Goal: Information Seeking & Learning: Learn about a topic

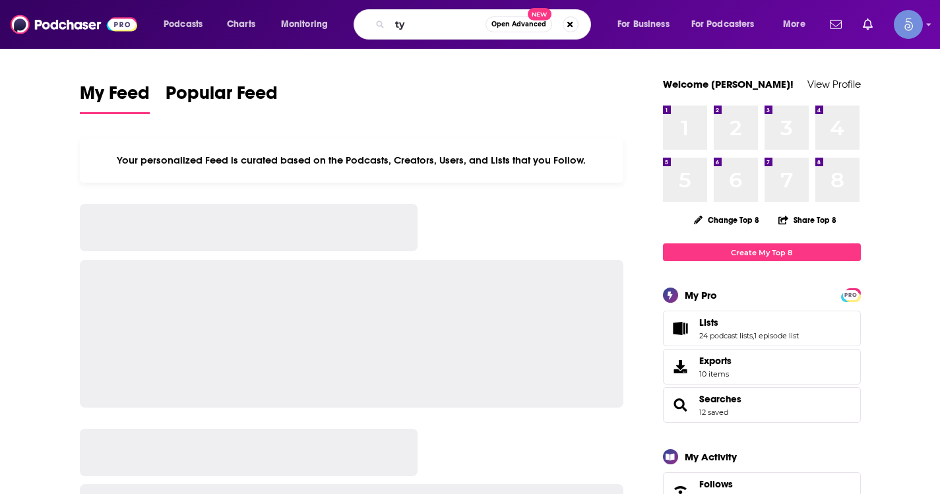
type input "t"
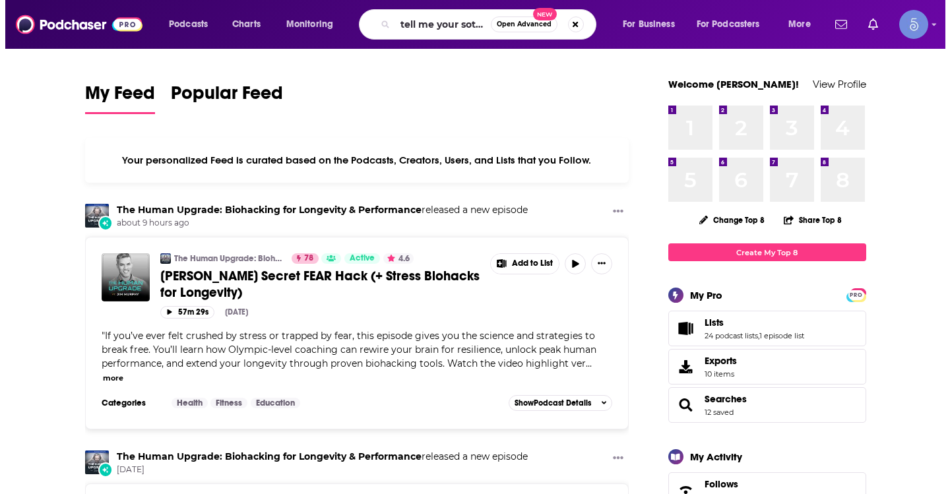
scroll to position [0, 1]
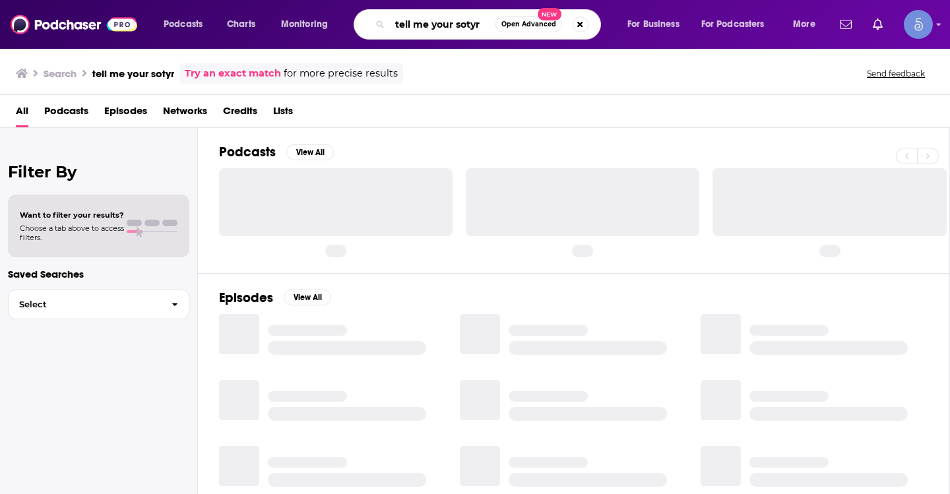
click at [478, 26] on input "tell me your sotyr" at bounding box center [443, 24] width 106 height 21
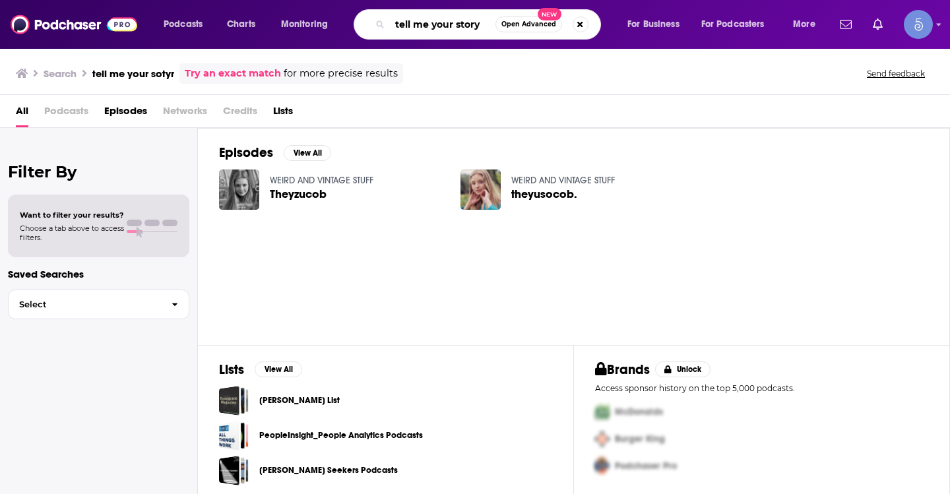
type input "tell me your story"
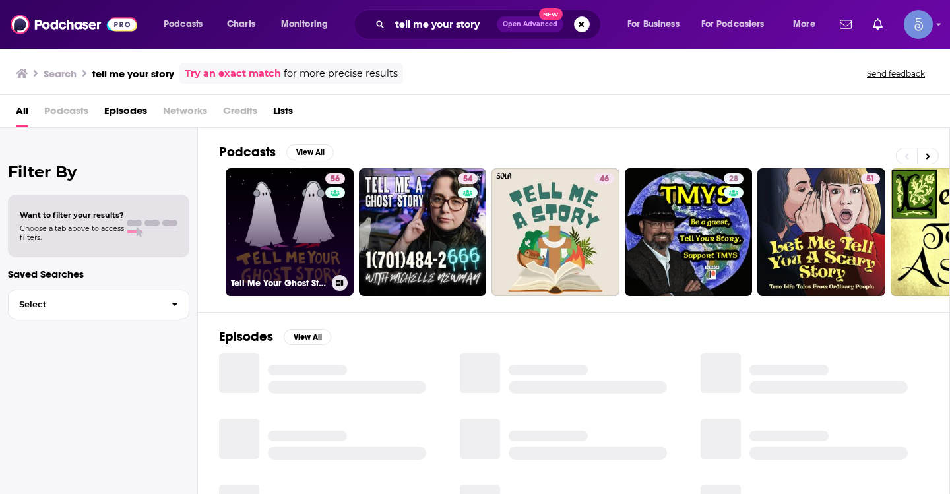
click at [298, 238] on link "56 Tell Me Your Ghost Story" at bounding box center [290, 232] width 128 height 128
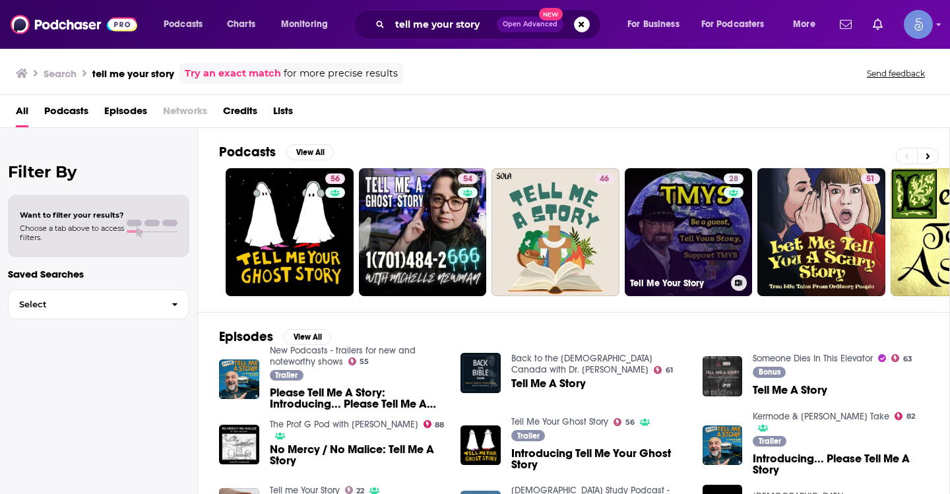
click at [652, 209] on link "28 Tell Me Your Story" at bounding box center [689, 232] width 128 height 128
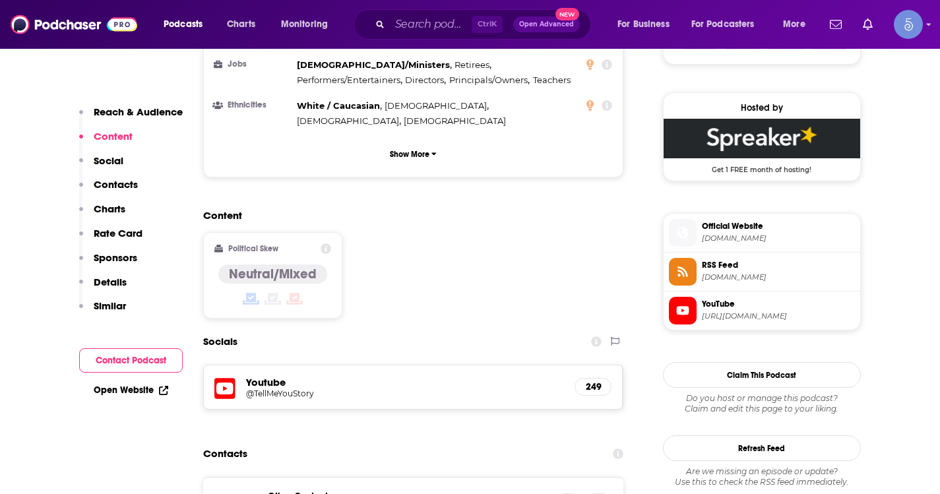
scroll to position [924, 0]
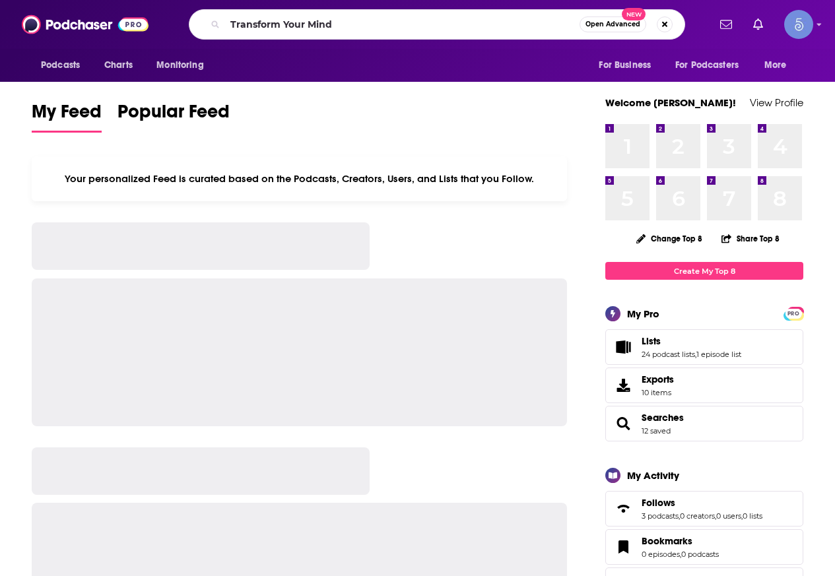
type input "Transform Your Mind"
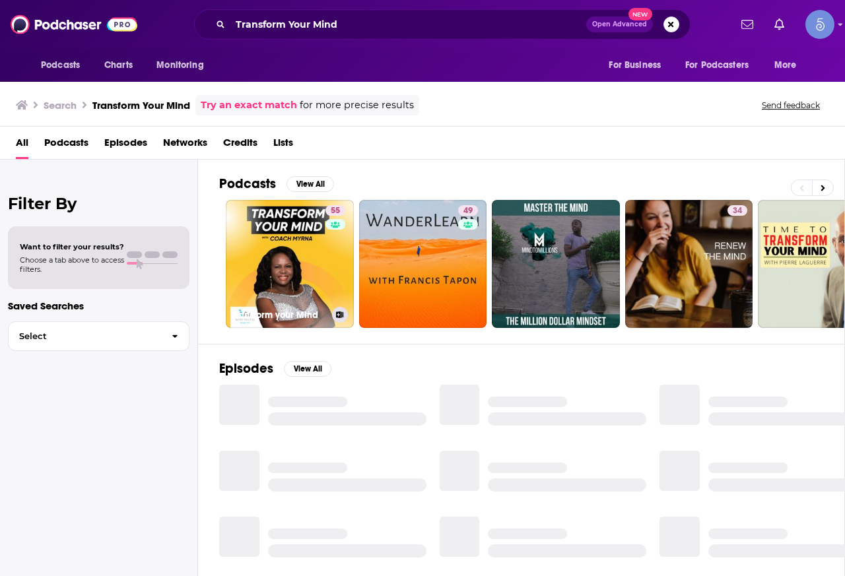
click at [285, 251] on link "55 Transform your Mind" at bounding box center [290, 264] width 128 height 128
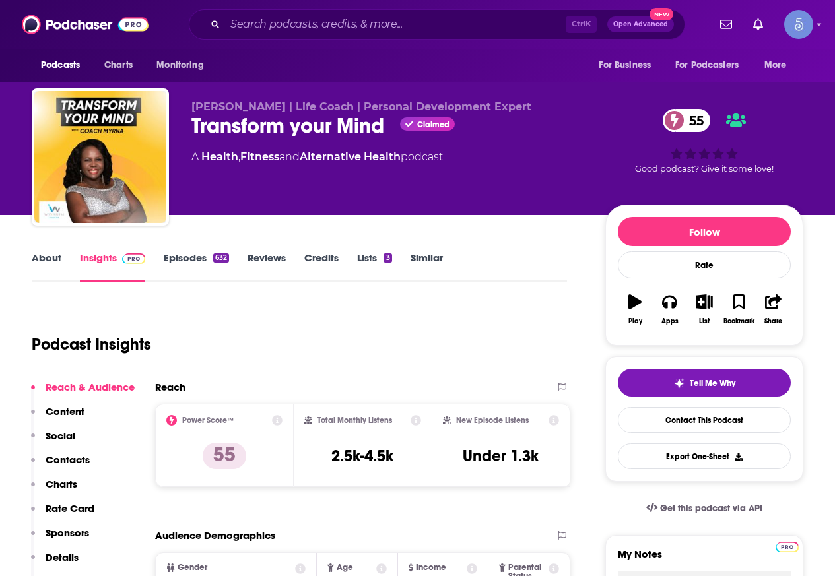
click at [49, 264] on link "About" at bounding box center [47, 266] width 30 height 30
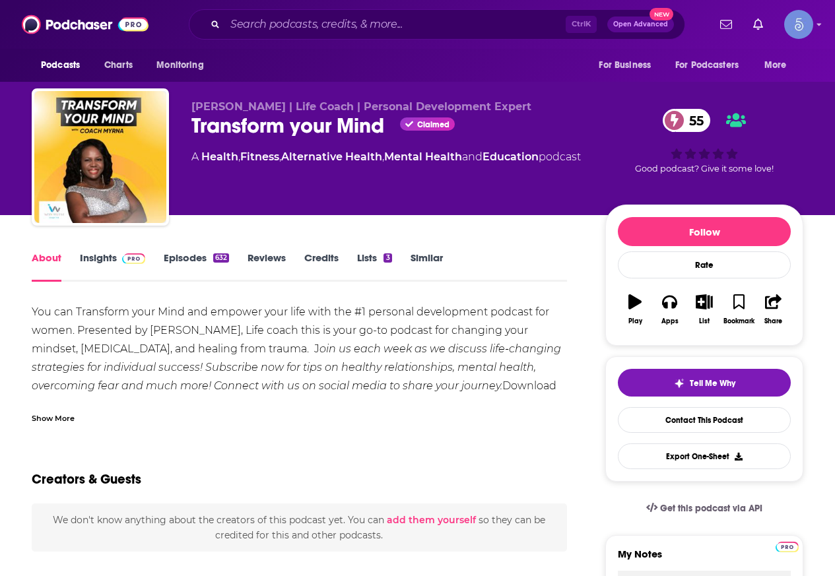
click at [53, 410] on div "Show More" at bounding box center [299, 413] width 535 height 22
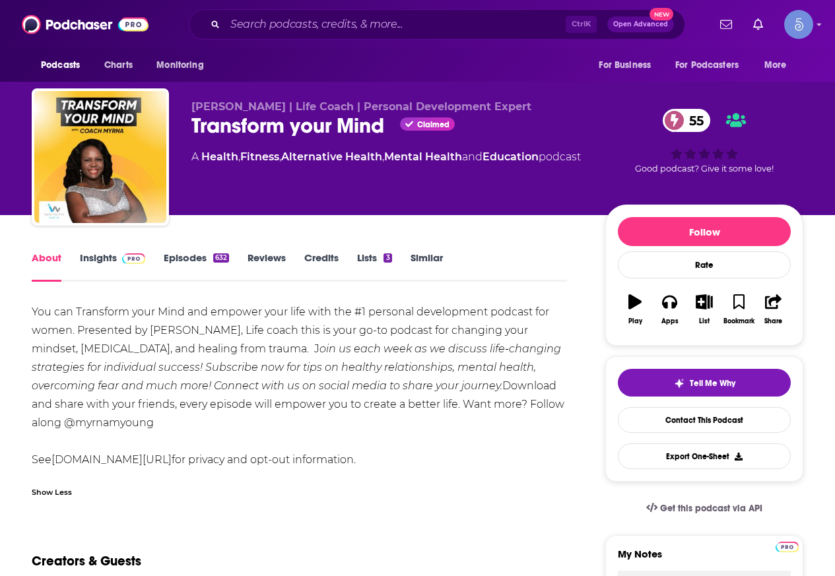
click at [112, 259] on link "Insights" at bounding box center [112, 266] width 65 height 30
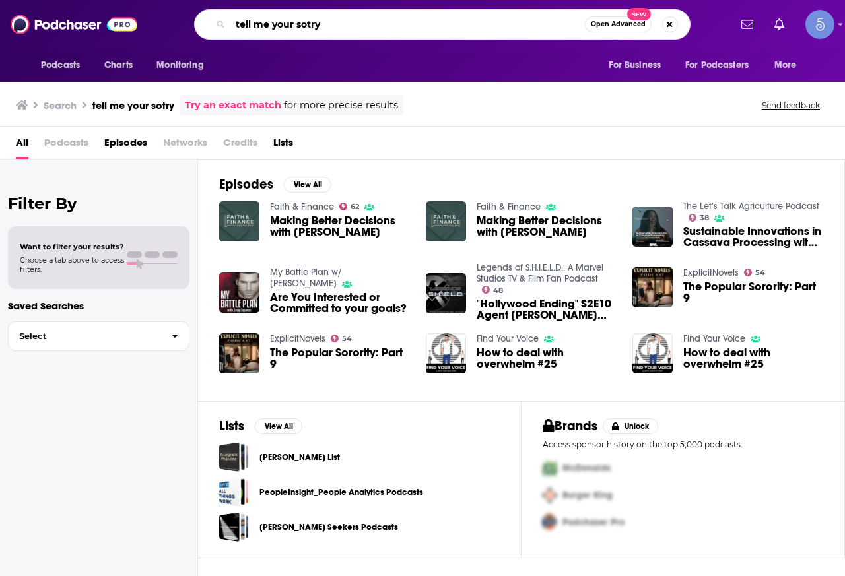
drag, startPoint x: 393, startPoint y: 22, endPoint x: 298, endPoint y: 26, distance: 94.5
click at [298, 26] on input "tell me your sotry" at bounding box center [407, 24] width 354 height 21
type input "tell me your story"
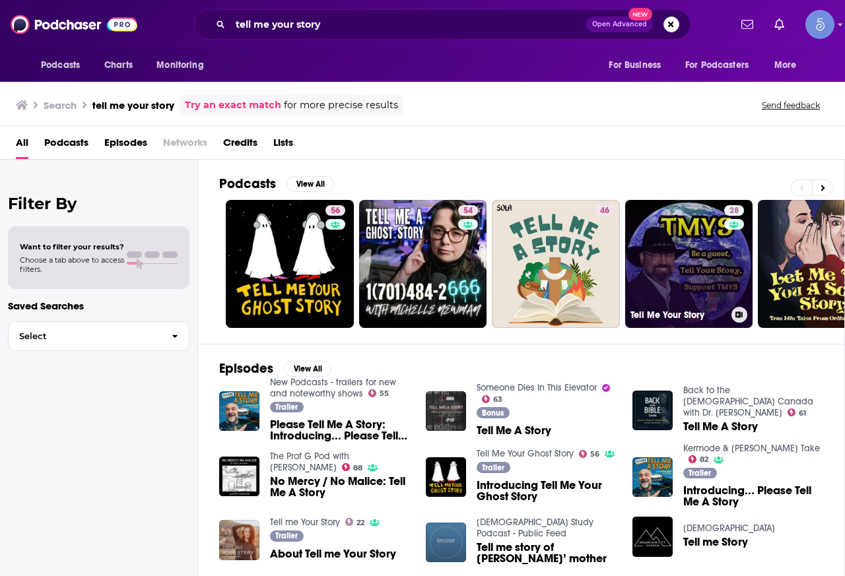
click at [680, 246] on link "28 Tell Me Your Story" at bounding box center [689, 264] width 128 height 128
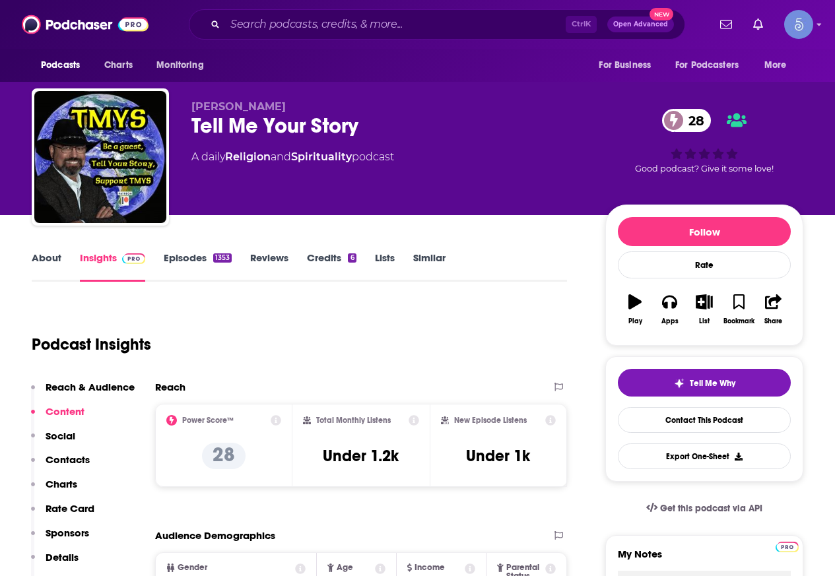
click at [59, 259] on link "About" at bounding box center [47, 266] width 30 height 30
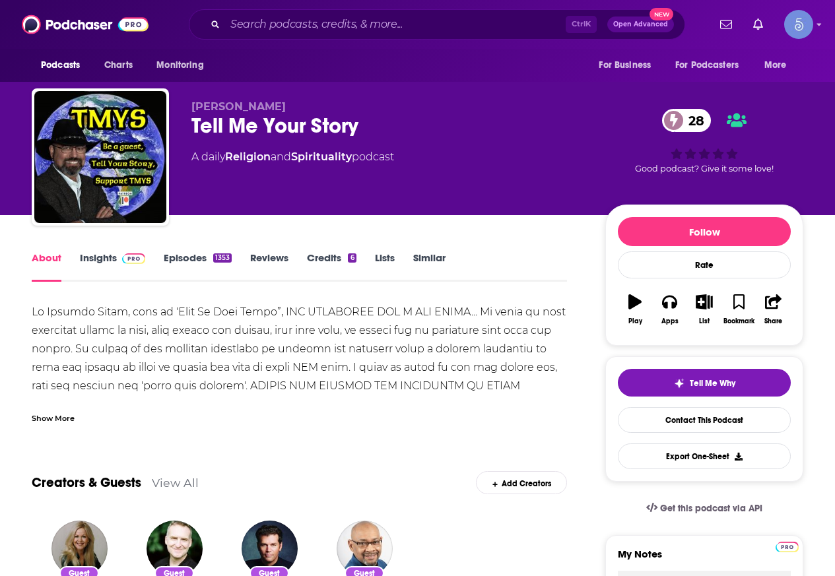
click at [65, 416] on div "Show More" at bounding box center [53, 417] width 43 height 13
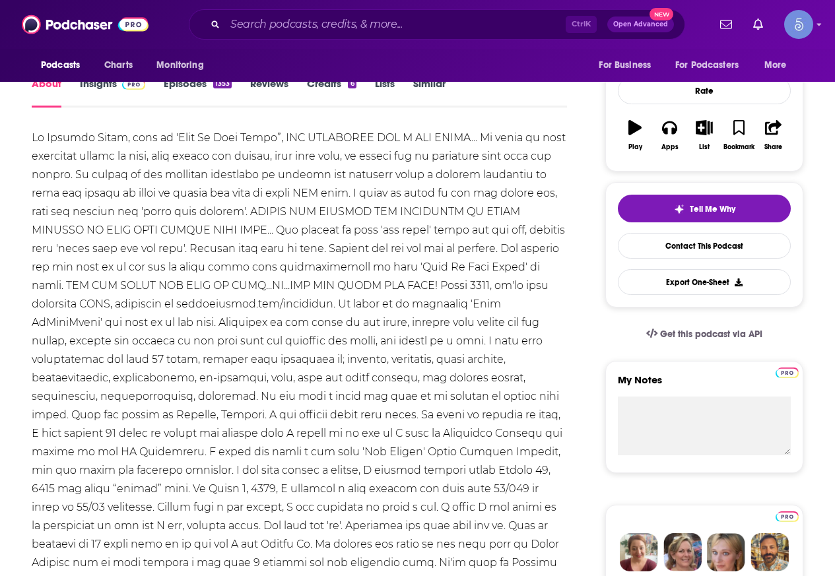
scroll to position [198, 0]
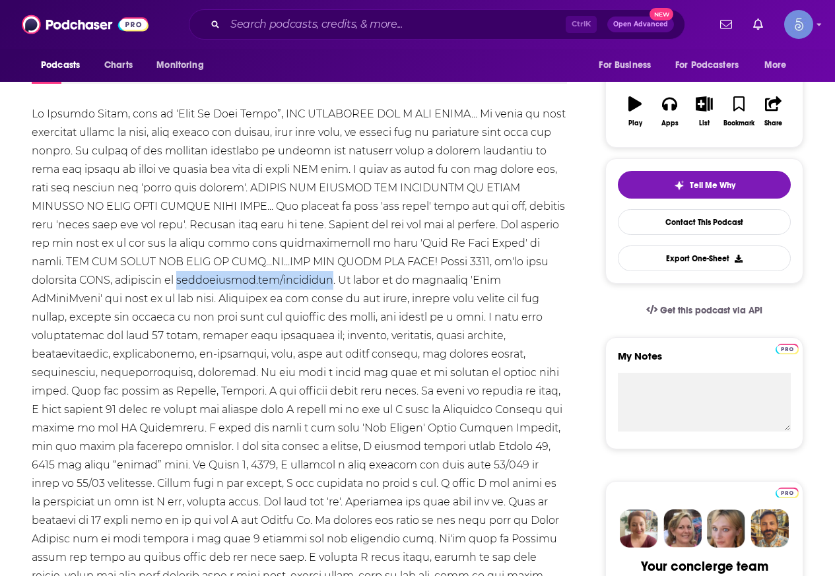
drag, startPoint x: 339, startPoint y: 281, endPoint x: 186, endPoint y: 284, distance: 152.5
click at [186, 284] on div at bounding box center [299, 363] width 535 height 517
copy div "richarddugan.com/radioshow"
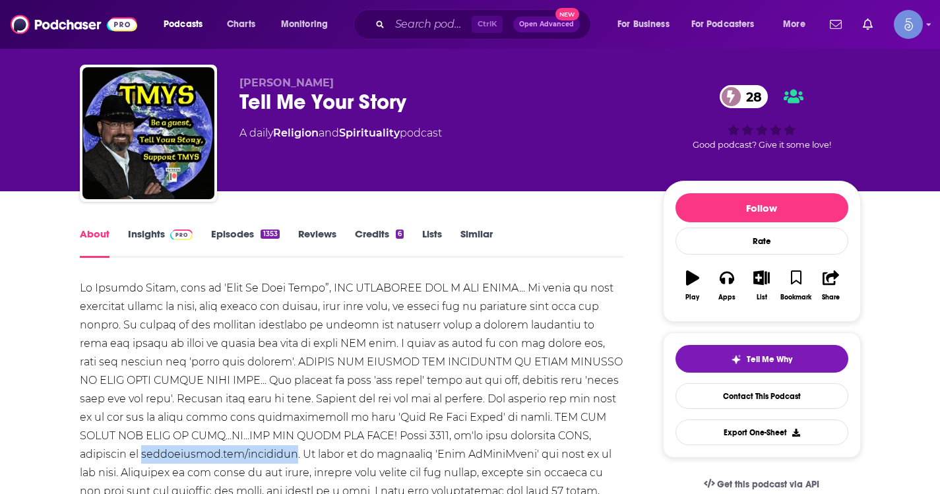
scroll to position [0, 0]
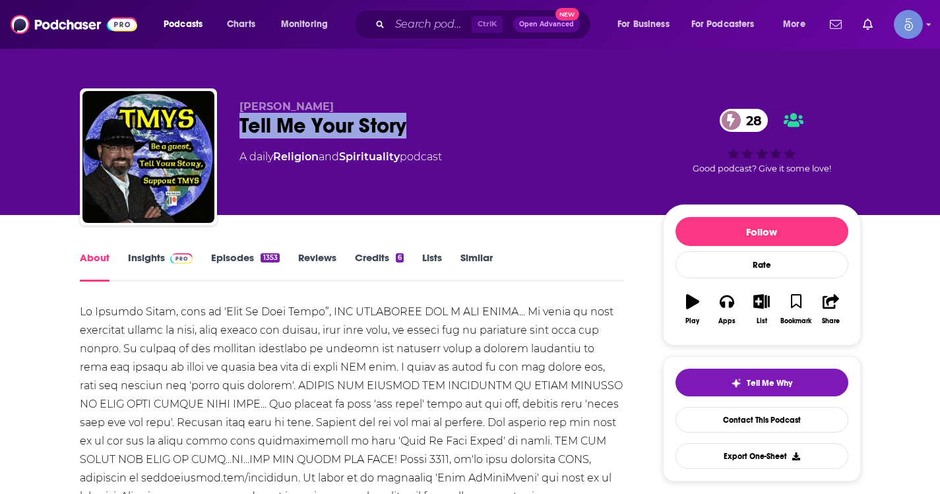
drag, startPoint x: 405, startPoint y: 132, endPoint x: 244, endPoint y: 123, distance: 161.3
click at [244, 123] on div "Tell Me Your Story 28" at bounding box center [441, 126] width 403 height 26
copy h1 "Tell Me Your Story"
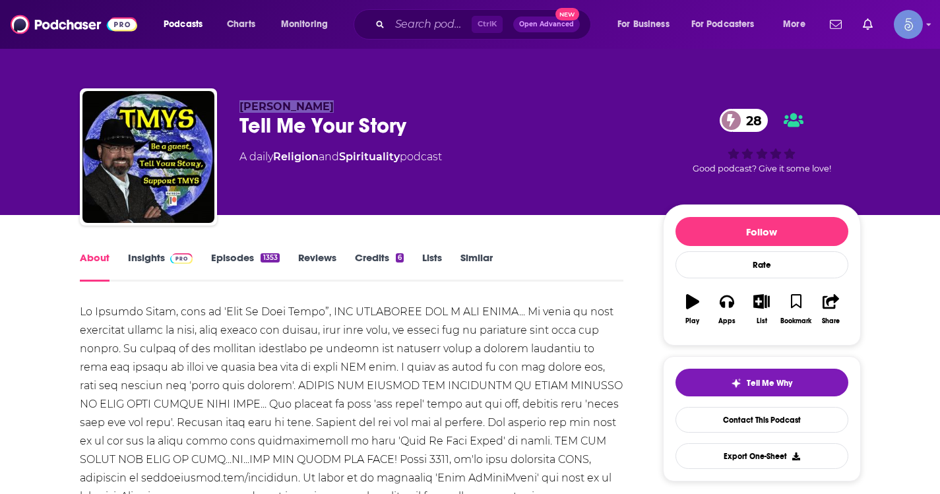
drag, startPoint x: 345, startPoint y: 109, endPoint x: 233, endPoint y: 112, distance: 111.6
click at [233, 112] on div "Richard Dugan Tell Me Your Story 28 A daily Religion and Spirituality podcast 2…" at bounding box center [470, 159] width 781 height 143
copy span "[PERSON_NAME]"
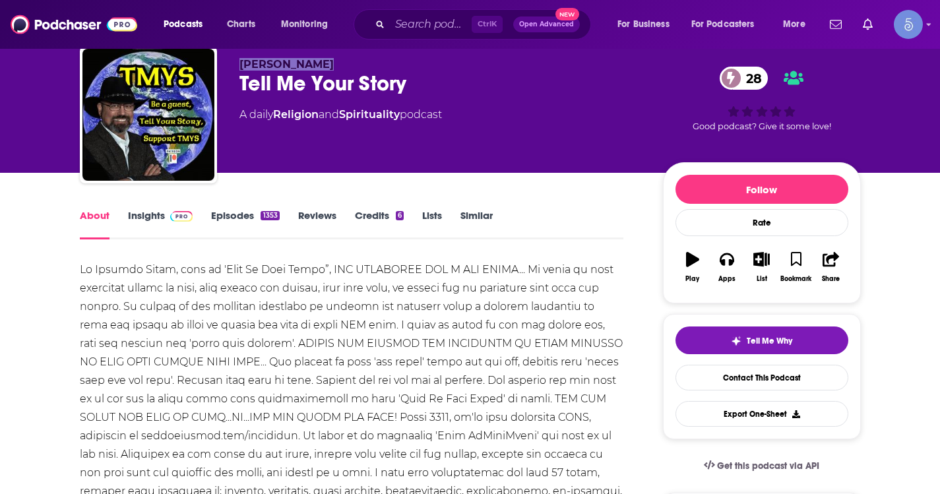
scroll to position [66, 0]
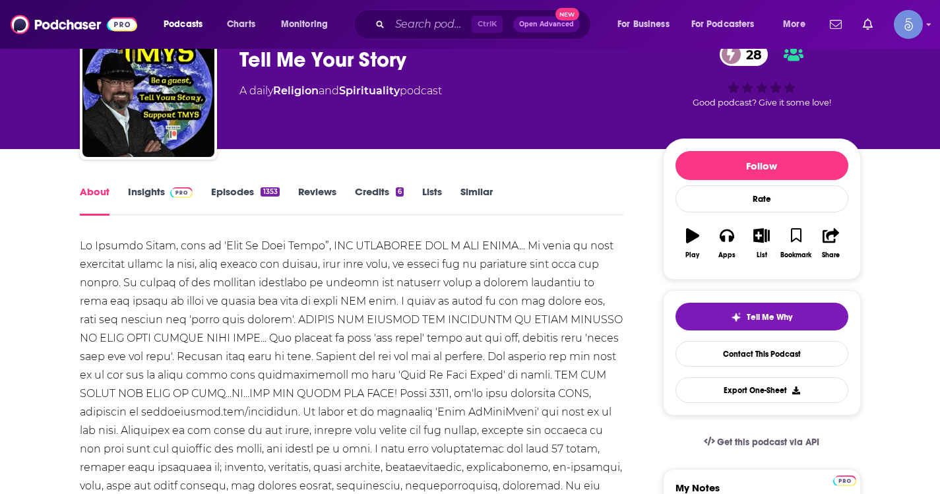
click at [160, 197] on link "Insights" at bounding box center [160, 200] width 65 height 30
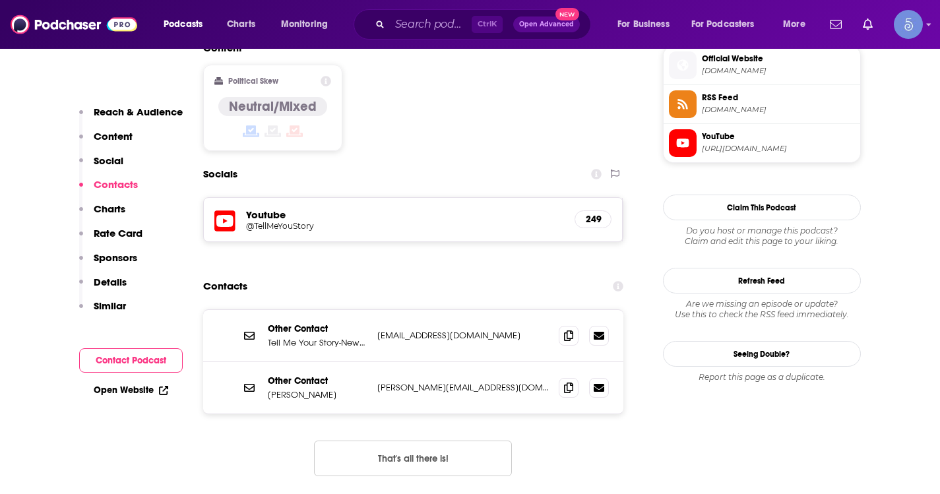
scroll to position [1122, 0]
